Goal: Information Seeking & Learning: Compare options

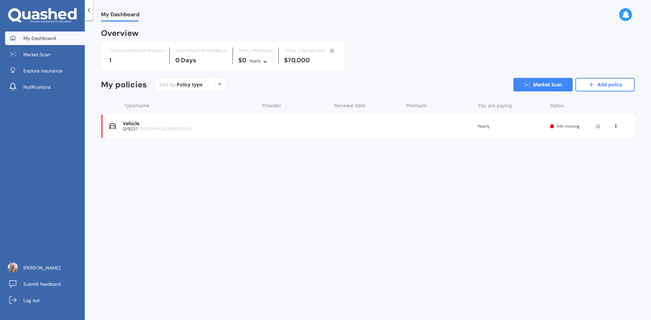
click at [46, 39] on span "My Dashboard" at bounding box center [39, 38] width 33 height 7
click at [44, 60] on link "Market Scan" at bounding box center [45, 55] width 80 height 14
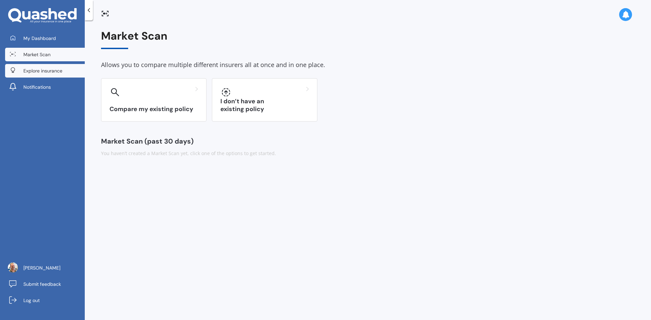
click at [47, 71] on span "Explore insurance" at bounding box center [42, 70] width 39 height 7
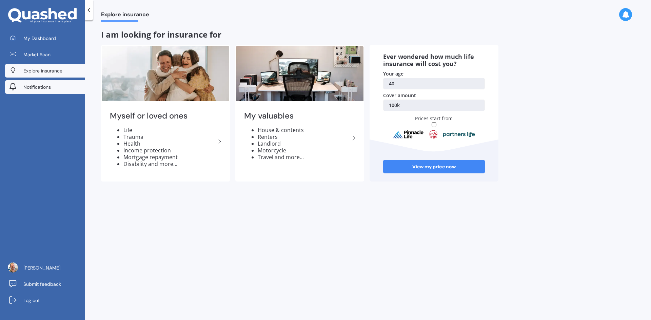
click at [40, 85] on span "Notifications" at bounding box center [36, 87] width 27 height 7
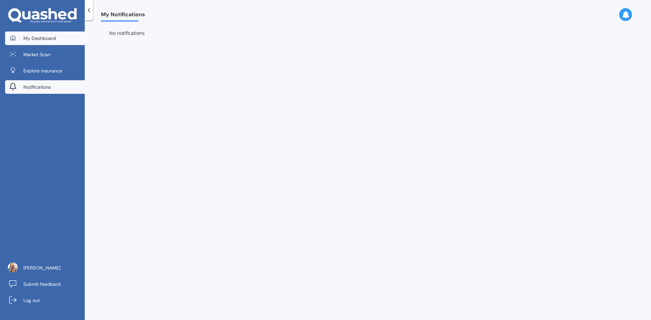
click at [51, 38] on span "My Dashboard" at bounding box center [39, 38] width 33 height 7
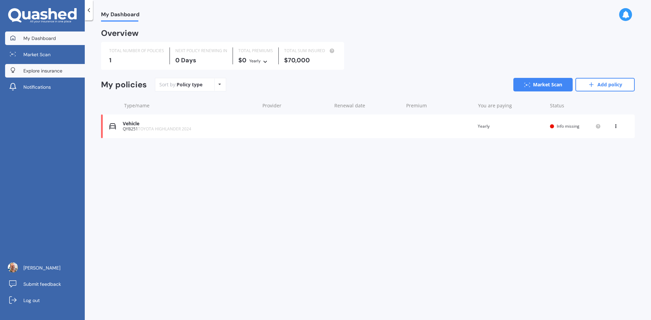
click at [54, 70] on span "Explore insurance" at bounding box center [42, 70] width 39 height 7
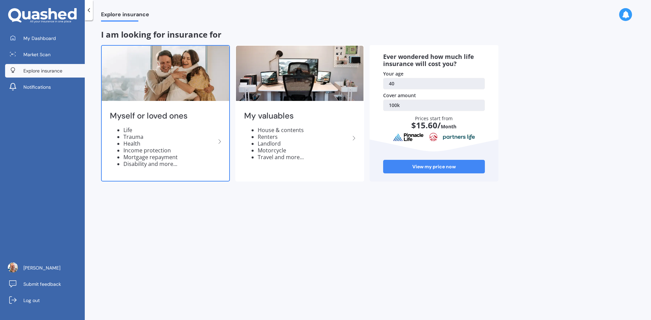
click at [183, 117] on h2 "Myself or loved ones" at bounding box center [163, 116] width 106 height 11
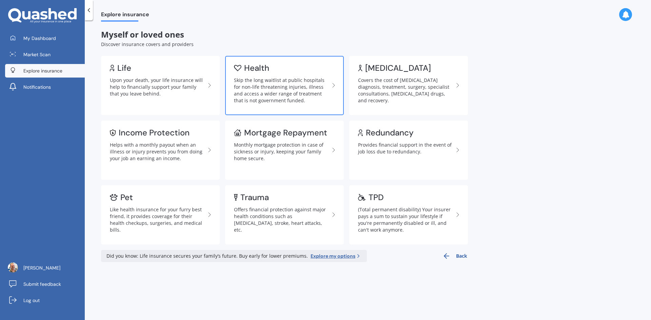
click at [278, 64] on link "Health Skip the long waitlist at public hospitals for non-life threatening inju…" at bounding box center [284, 85] width 119 height 59
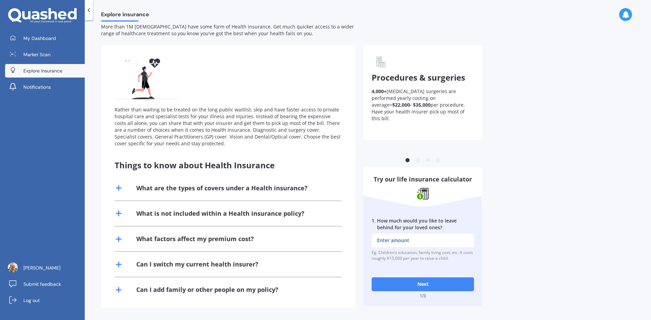
scroll to position [0, 0]
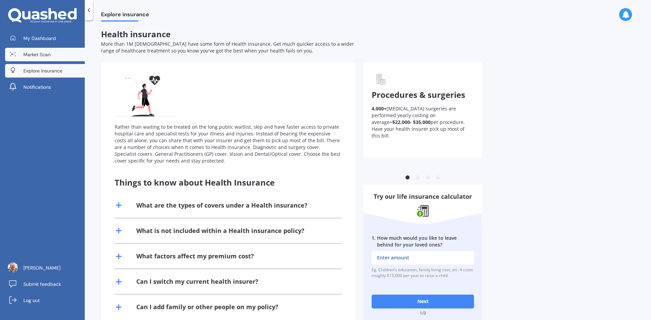
click at [55, 54] on link "Market Scan" at bounding box center [45, 55] width 80 height 14
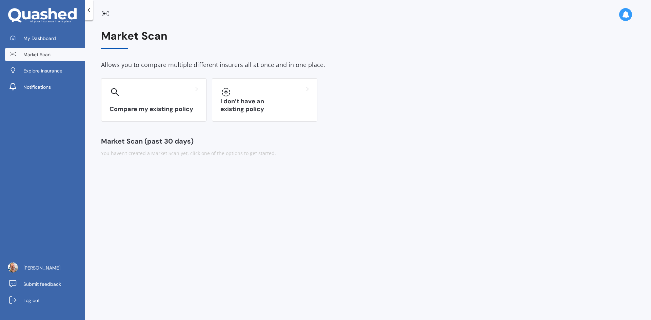
scroll to position [0, 0]
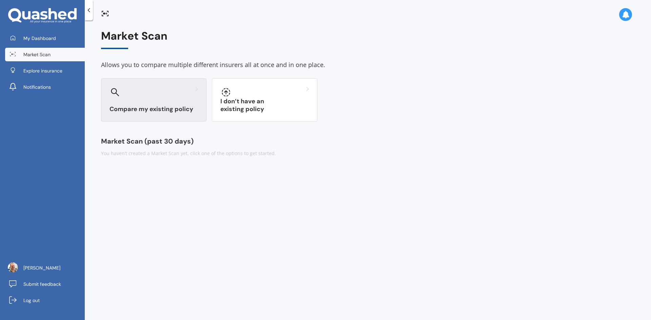
click at [168, 99] on div "Compare my existing policy" at bounding box center [153, 99] width 105 height 43
